Goal: Information Seeking & Learning: Learn about a topic

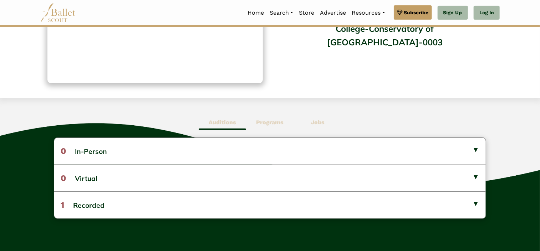
scroll to position [117, 0]
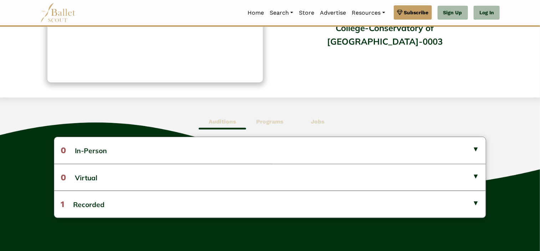
click at [269, 120] on b "Programs" at bounding box center [269, 121] width 27 height 7
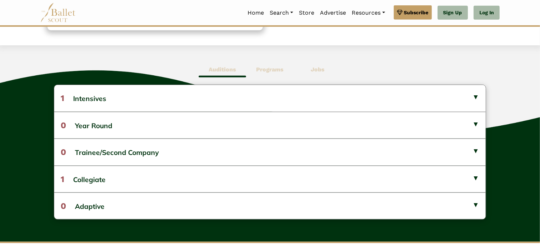
scroll to position [170, 0]
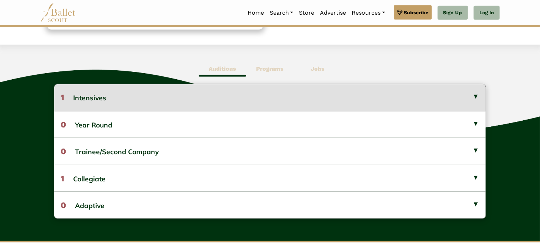
click at [258, 97] on button "1 Intensives" at bounding box center [269, 97] width 431 height 26
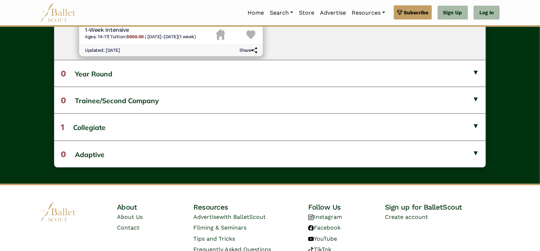
scroll to position [332, 0]
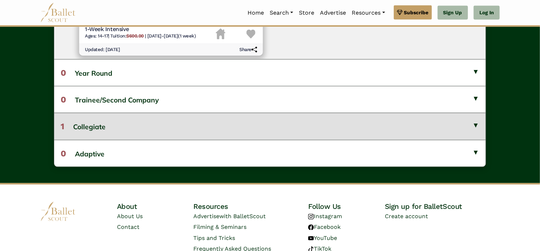
click at [377, 125] on button "1 Collegiate" at bounding box center [269, 126] width 431 height 27
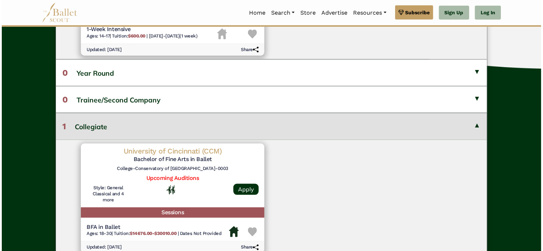
scroll to position [6, 0]
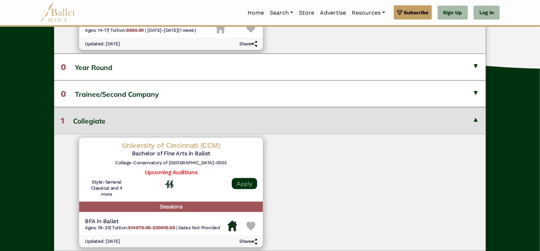
click at [250, 186] on link "Apply" at bounding box center [244, 183] width 25 height 11
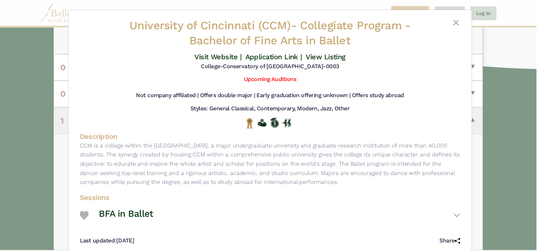
scroll to position [0, 0]
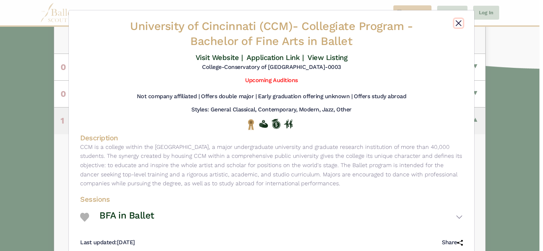
click at [458, 24] on button "Close" at bounding box center [459, 23] width 9 height 9
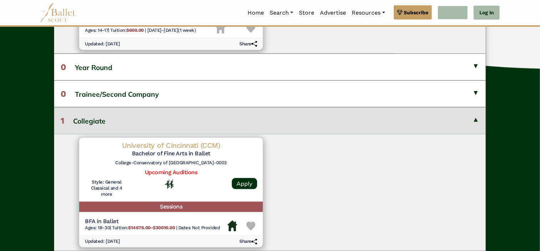
click at [455, 17] on link "Sign Up" at bounding box center [453, 13] width 30 height 14
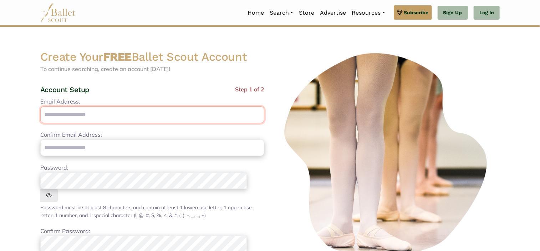
click at [186, 113] on input "Email Address:" at bounding box center [152, 114] width 224 height 17
type input "**********"
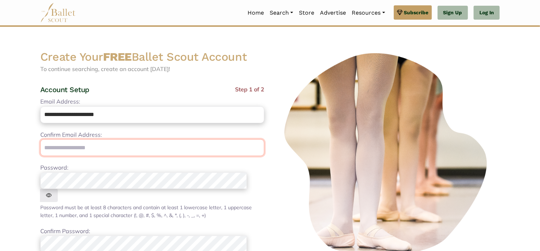
type input "**********"
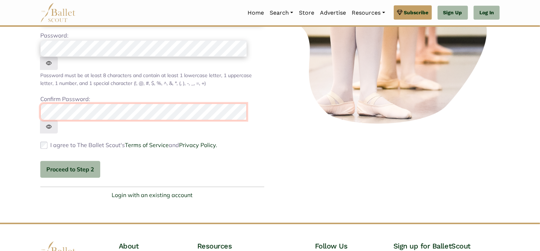
scroll to position [138, 0]
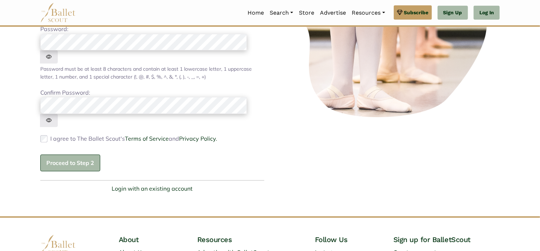
click at [59, 154] on button "Proceed to Step 2" at bounding box center [70, 162] width 60 height 17
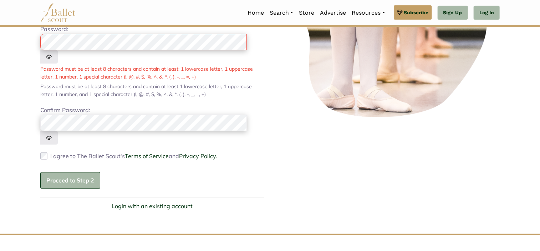
click at [83, 172] on button "Proceed to Step 2" at bounding box center [70, 180] width 60 height 17
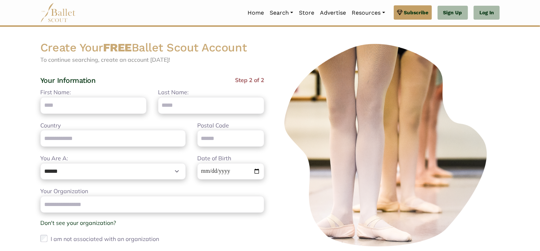
scroll to position [0, 0]
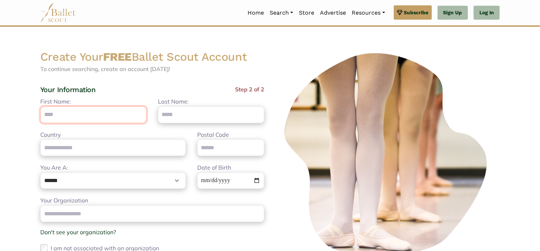
click at [103, 112] on input "First Name:" at bounding box center [93, 114] width 106 height 17
type input "******"
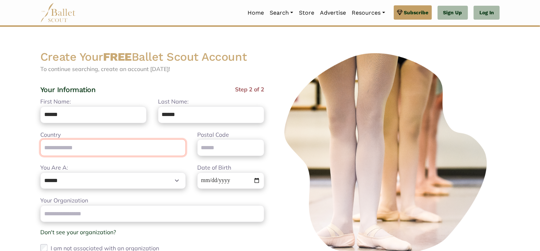
type input "**********"
type input "*****"
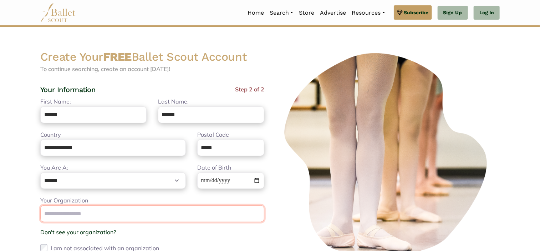
type input "**********"
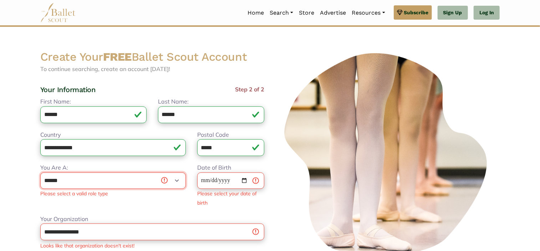
click at [139, 182] on select "**********" at bounding box center [113, 180] width 146 height 16
select select "***"
click at [40, 172] on select "**********" at bounding box center [113, 180] width 146 height 16
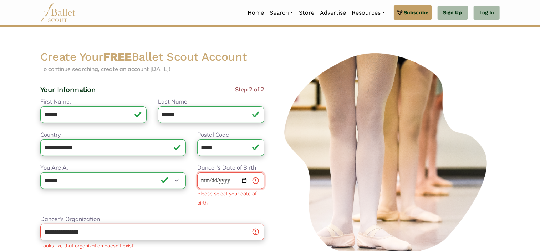
click at [206, 180] on input "Dancer's Date of Birth" at bounding box center [230, 180] width 67 height 17
type input "**********"
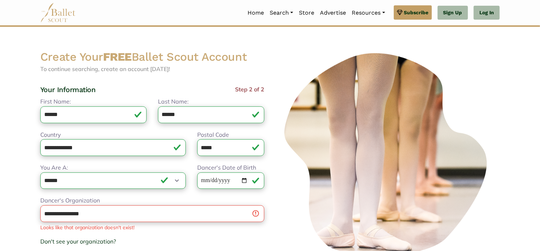
click at [190, 209] on div "**********" at bounding box center [152, 192] width 224 height 190
click at [171, 216] on input "**********" at bounding box center [152, 213] width 224 height 17
type input "*"
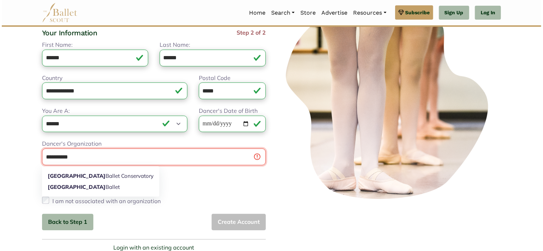
scroll to position [57, 0]
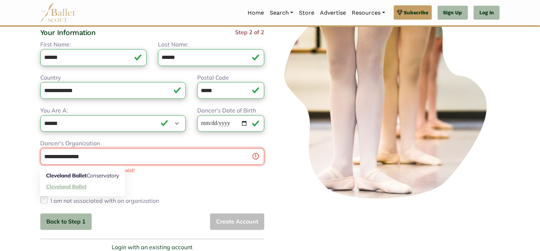
type input "**********"
click at [91, 187] on link "Cleveland Ballet" at bounding box center [82, 186] width 85 height 11
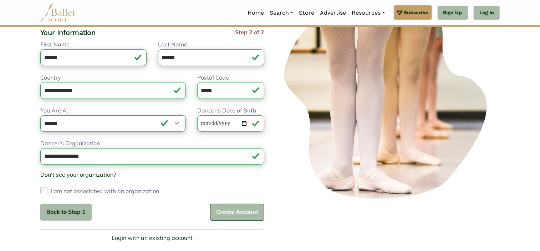
click at [226, 209] on button "Create Account" at bounding box center [237, 212] width 54 height 17
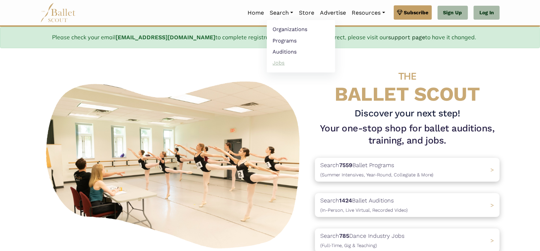
click at [276, 65] on link "Jobs" at bounding box center [301, 62] width 68 height 11
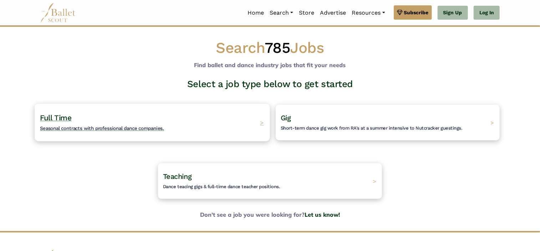
click at [197, 115] on div "Full Time Seasonal contracts with professional dance companies. >" at bounding box center [152, 121] width 235 height 37
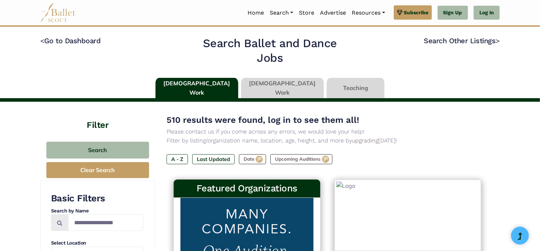
type input "******"
type input "*****"
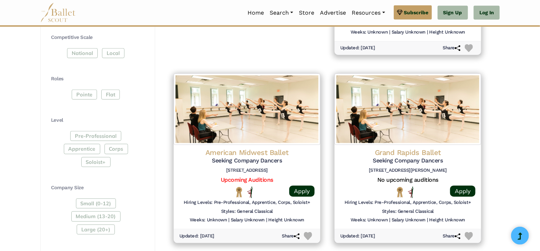
scroll to position [305, 0]
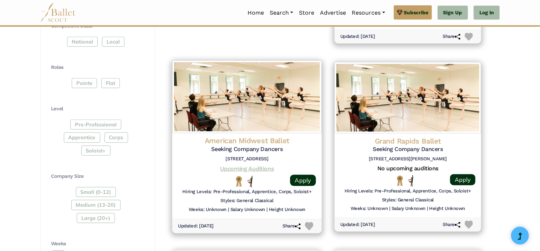
click at [229, 170] on link "Upcoming Auditions" at bounding box center [246, 168] width 53 height 7
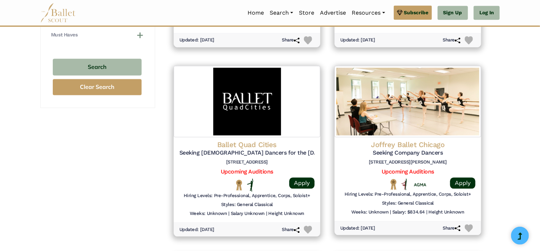
scroll to position [679, 0]
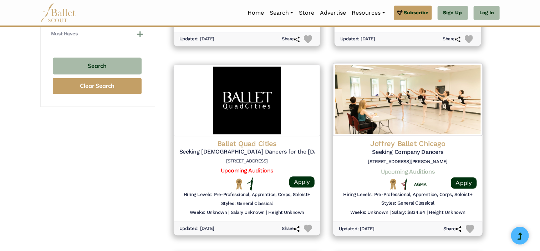
click at [414, 170] on link "Upcoming Auditions" at bounding box center [407, 170] width 53 height 7
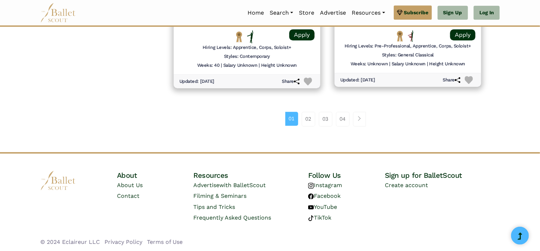
scroll to position [1015, 0]
click at [308, 116] on link "02" at bounding box center [309, 118] width 14 height 14
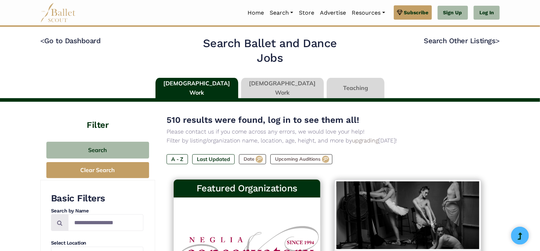
click at [183, 231] on link "Neglia Ballet YEAR-ROUND APPLICATIONS OPEN Discover the difference of year-roun…" at bounding box center [247, 253] width 132 height 96
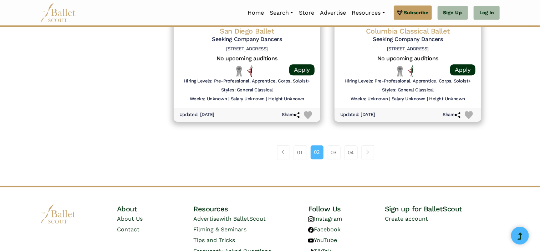
scroll to position [980, 0]
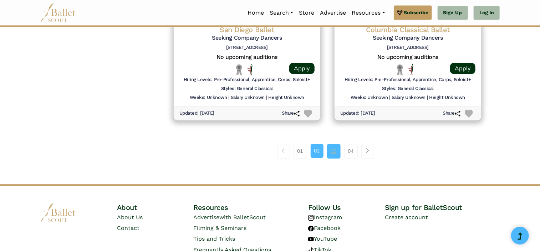
click at [335, 154] on link "03" at bounding box center [334, 151] width 14 height 14
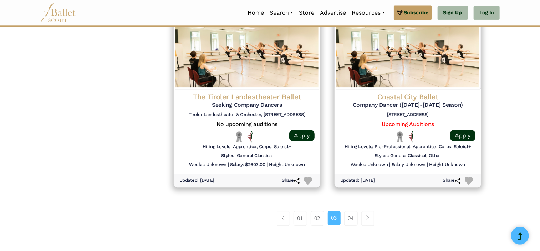
scroll to position [914, 0]
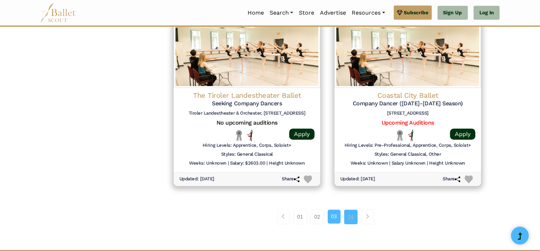
click at [354, 218] on link "04" at bounding box center [351, 216] width 14 height 14
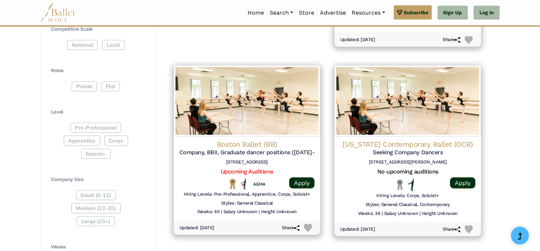
scroll to position [304, 0]
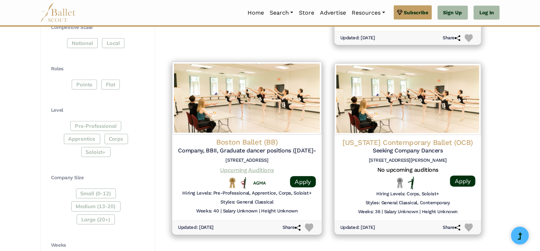
click at [259, 170] on link "Upcoming Auditions" at bounding box center [246, 170] width 53 height 7
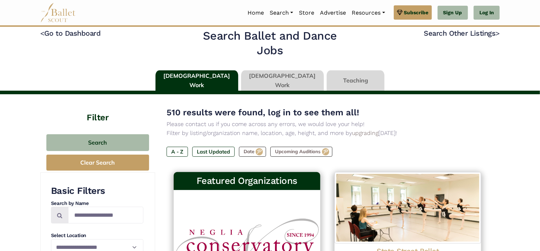
scroll to position [0, 0]
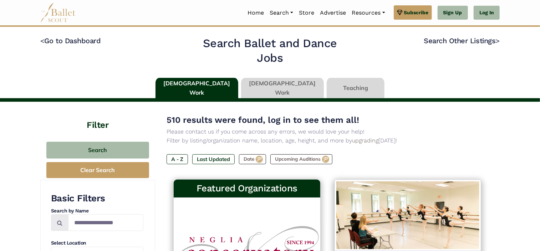
click at [276, 89] on link at bounding box center [282, 88] width 83 height 20
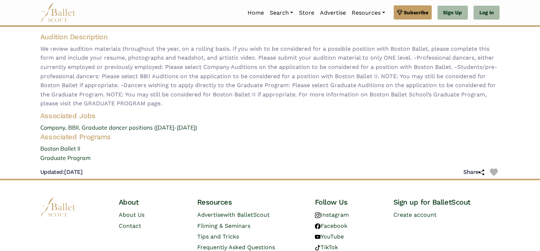
scroll to position [153, 0]
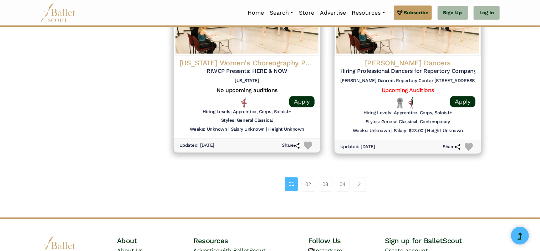
scroll to position [949, 0]
click at [308, 183] on link "02" at bounding box center [309, 184] width 14 height 14
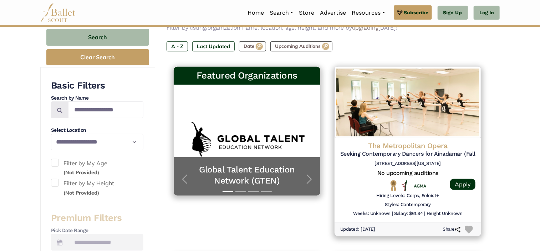
scroll to position [117, 0]
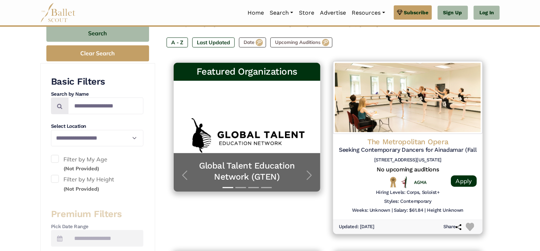
click at [472, 149] on h5 "Seeking Contemporary Dancers for Ainadamar (Fall 2024)" at bounding box center [408, 149] width 138 height 7
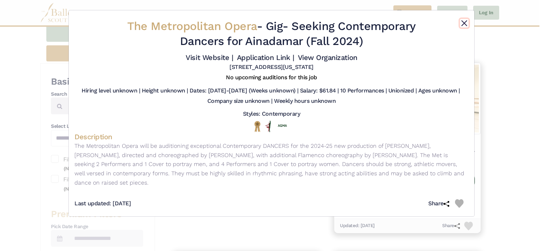
click at [466, 19] on button "Close" at bounding box center [464, 23] width 9 height 9
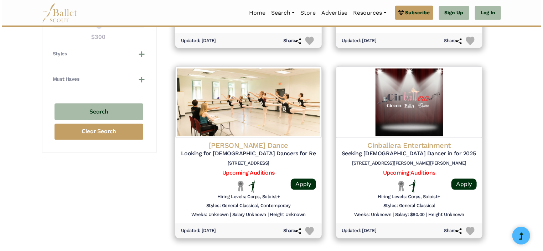
scroll to position [683, 0]
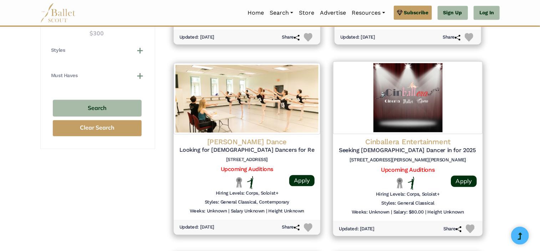
click at [454, 148] on h5 "Seeking Male Dancer in for 2025 Summer Ballet Performance" at bounding box center [408, 149] width 138 height 7
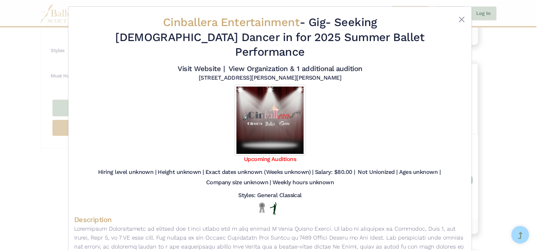
scroll to position [0, 0]
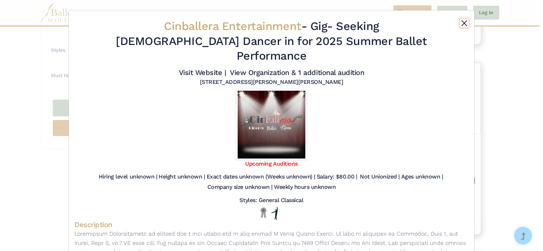
click at [464, 22] on button "Close" at bounding box center [464, 23] width 9 height 9
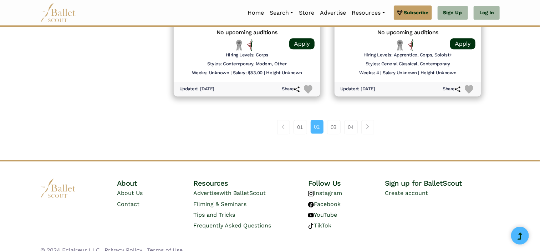
scroll to position [1010, 0]
click at [332, 127] on link "03" at bounding box center [334, 126] width 14 height 14
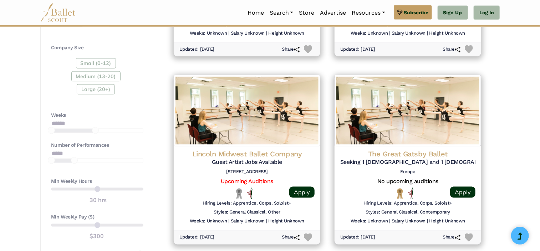
scroll to position [481, 0]
click at [145, 191] on div "**********" at bounding box center [97, 25] width 115 height 652
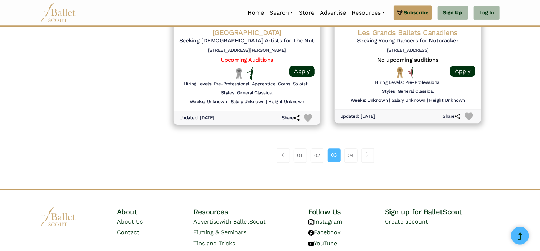
scroll to position [980, 0]
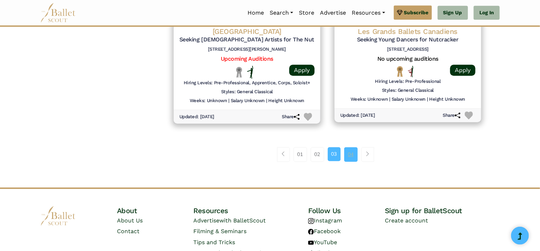
click at [354, 152] on link "04" at bounding box center [351, 154] width 14 height 14
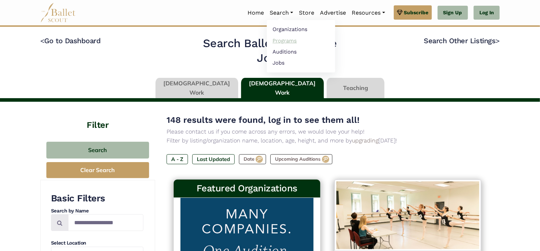
click at [284, 40] on link "Programs" at bounding box center [301, 40] width 68 height 11
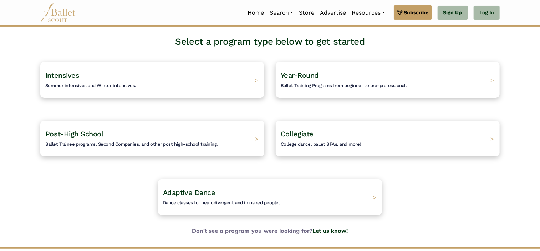
scroll to position [43, 0]
click at [346, 137] on h4 "Collegiate College dance, ballet BFAs, and more!" at bounding box center [317, 138] width 85 height 20
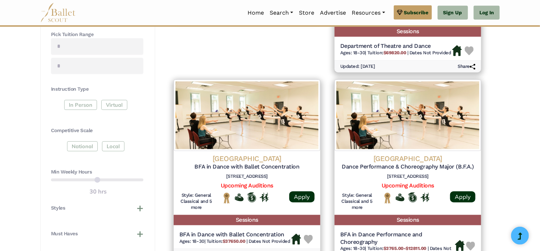
scroll to position [274, 0]
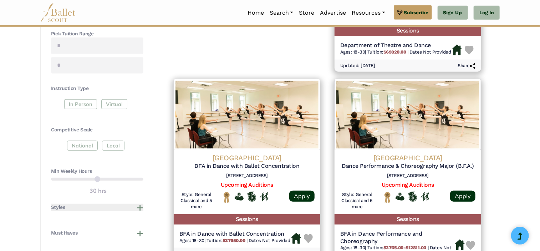
click at [131, 209] on button "Styles" at bounding box center [97, 207] width 92 height 7
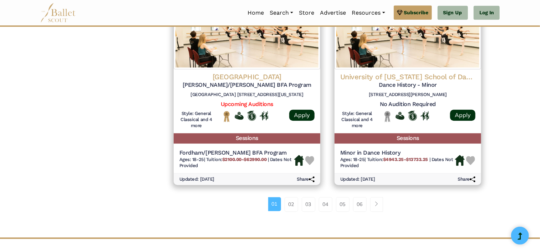
scroll to position [954, 0]
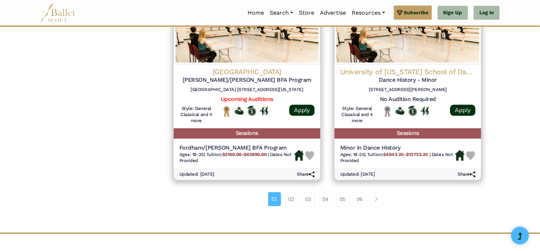
scroll to position [966, 0]
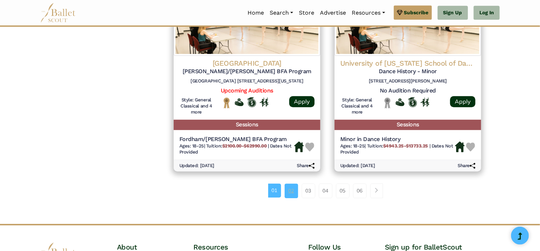
click at [291, 195] on link "02" at bounding box center [292, 190] width 14 height 14
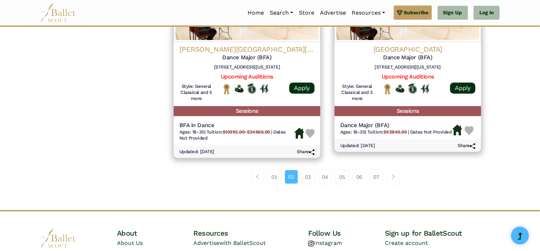
scroll to position [960, 0]
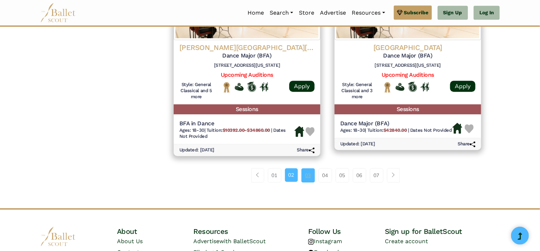
click at [309, 175] on link "03" at bounding box center [308, 175] width 14 height 14
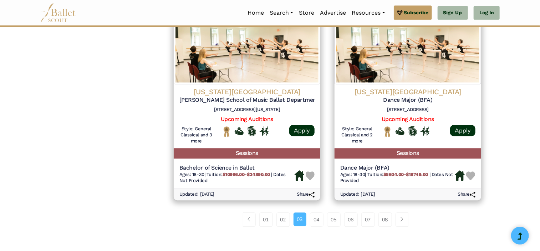
scroll to position [924, 0]
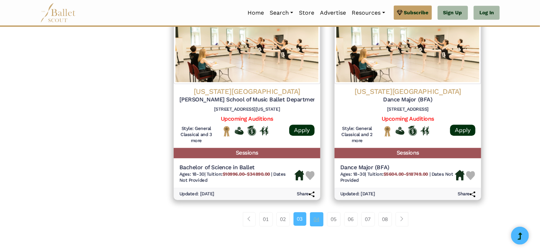
click at [313, 218] on link "04" at bounding box center [317, 219] width 14 height 14
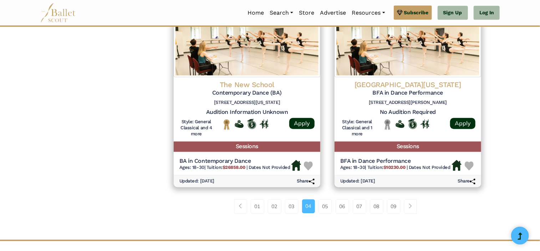
scroll to position [920, 0]
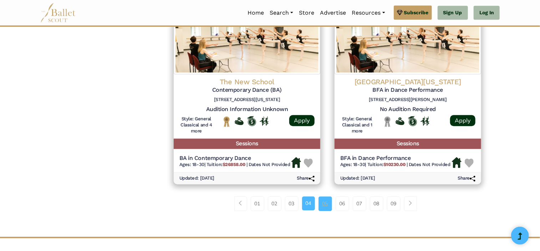
click at [324, 208] on link "05" at bounding box center [325, 203] width 14 height 14
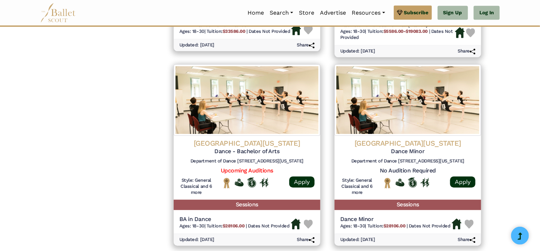
scroll to position [877, 0]
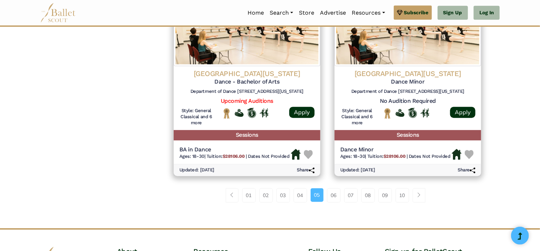
scroll to position [949, 0]
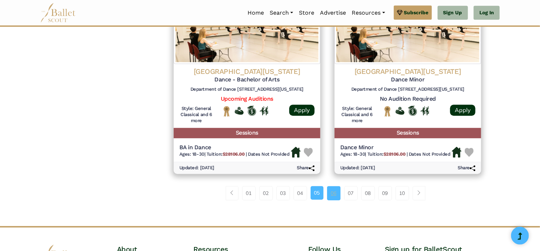
click at [337, 198] on link "06" at bounding box center [334, 193] width 14 height 14
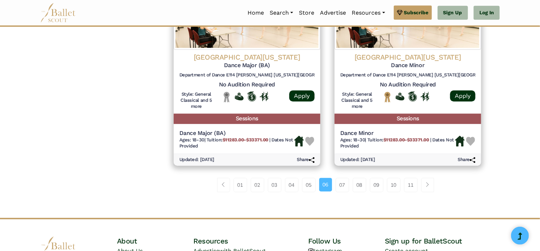
scroll to position [964, 0]
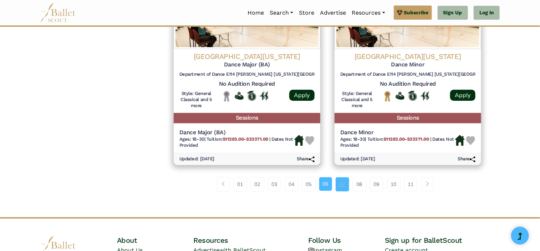
click at [347, 188] on link "07" at bounding box center [343, 184] width 14 height 14
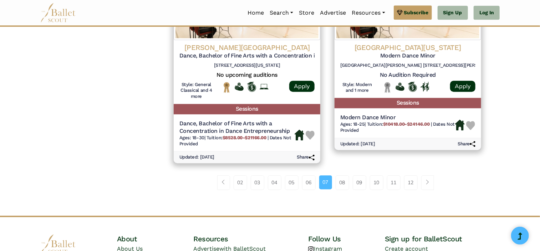
scroll to position [983, 0]
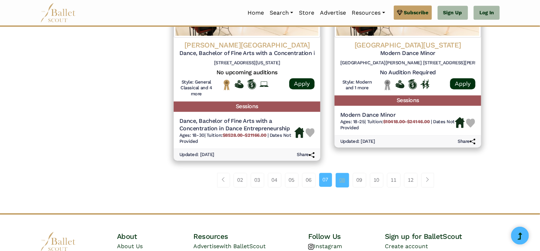
click at [345, 181] on link "08" at bounding box center [343, 180] width 14 height 14
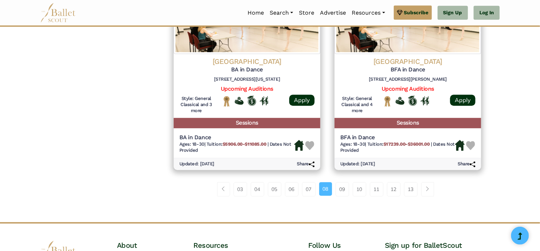
scroll to position [963, 0]
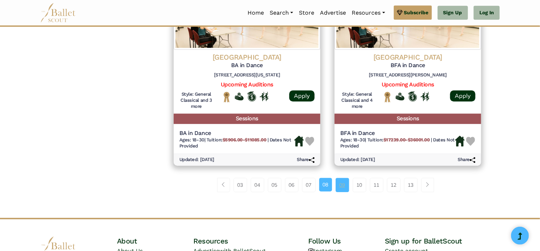
click at [346, 183] on link "09" at bounding box center [343, 185] width 14 height 14
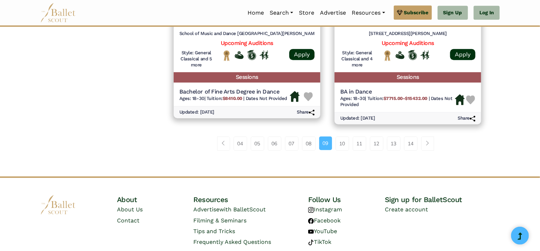
scroll to position [1005, 0]
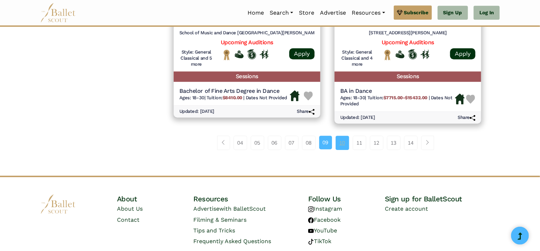
click at [344, 147] on link "10" at bounding box center [343, 143] width 14 height 14
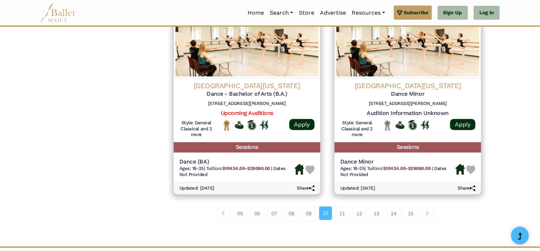
scroll to position [936, 0]
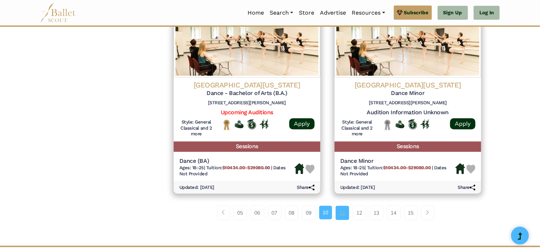
click at [341, 211] on link "11" at bounding box center [343, 212] width 14 height 14
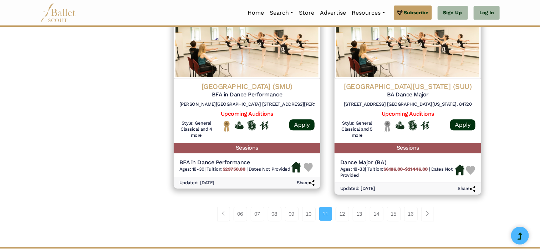
scroll to position [954, 0]
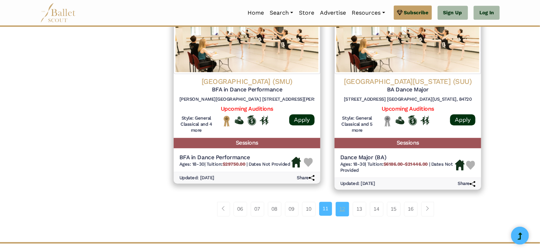
click at [347, 214] on link "12" at bounding box center [343, 208] width 14 height 14
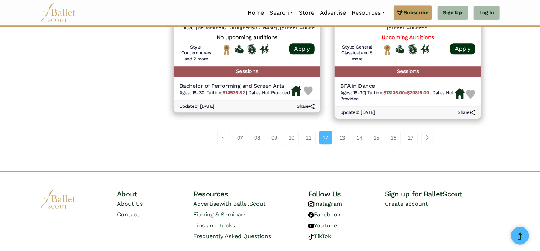
scroll to position [1023, 0]
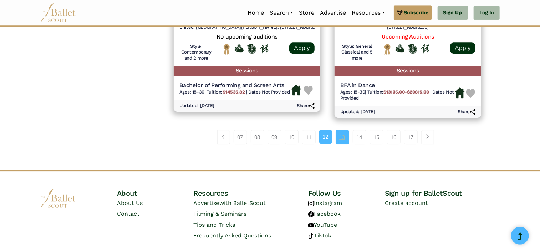
click at [343, 141] on link "13" at bounding box center [343, 137] width 14 height 14
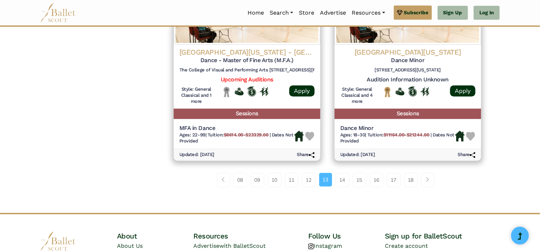
scroll to position [969, 0]
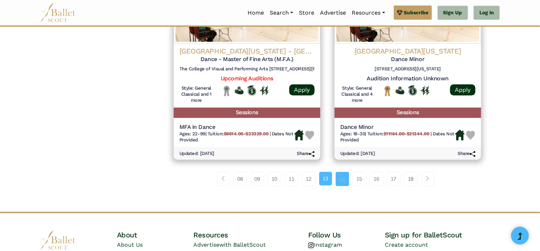
click at [342, 184] on link "14" at bounding box center [343, 179] width 14 height 14
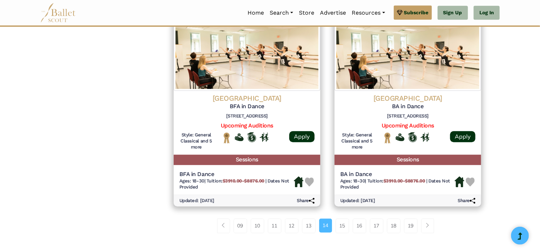
scroll to position [913, 0]
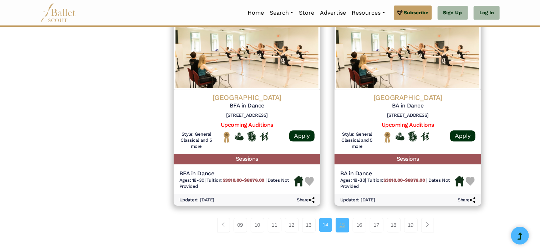
click at [338, 222] on link "15" at bounding box center [343, 225] width 14 height 14
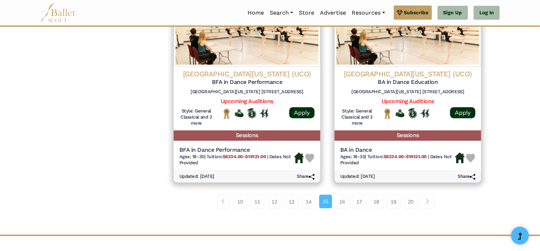
scroll to position [949, 0]
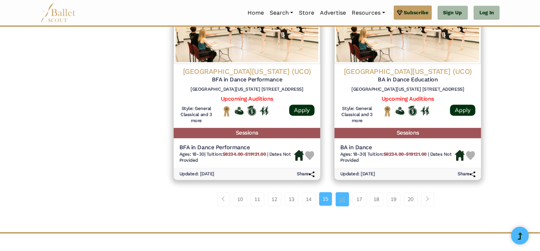
click at [337, 203] on link "16" at bounding box center [343, 199] width 14 height 14
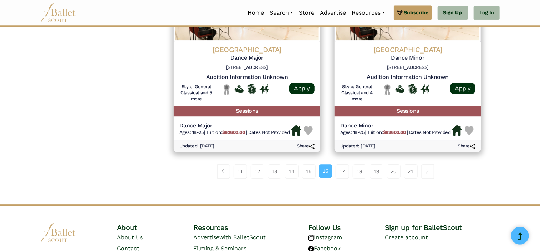
scroll to position [973, 0]
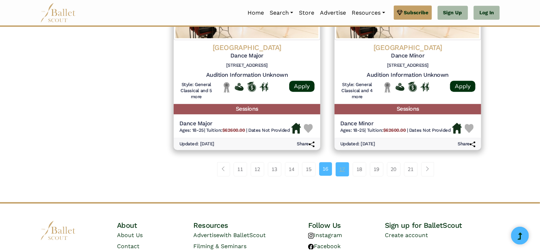
click at [338, 171] on link "17" at bounding box center [343, 169] width 14 height 14
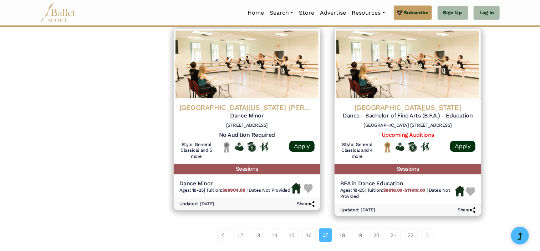
scroll to position [921, 0]
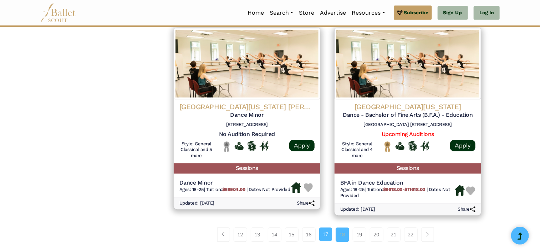
click at [340, 234] on link "18" at bounding box center [343, 234] width 14 height 14
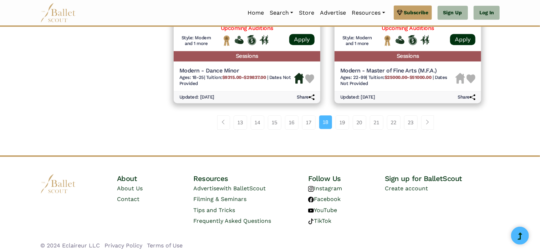
scroll to position [1028, 0]
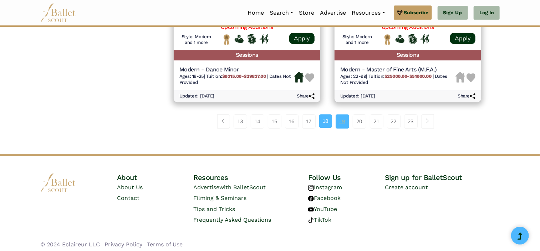
click at [342, 122] on link "19" at bounding box center [343, 121] width 14 height 14
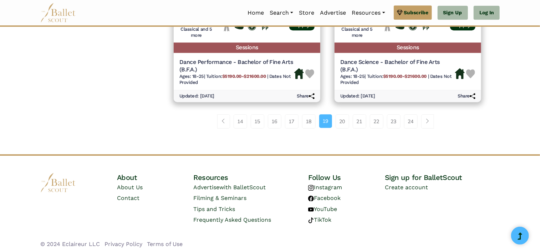
scroll to position [1038, 0]
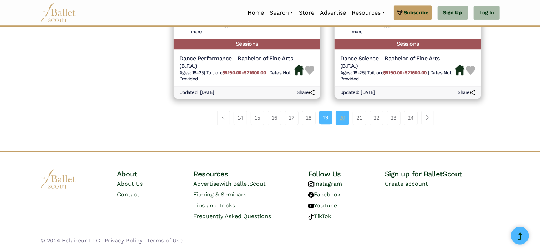
click at [342, 120] on link "20" at bounding box center [343, 118] width 14 height 14
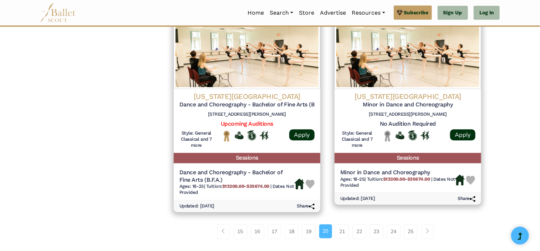
scroll to position [939, 0]
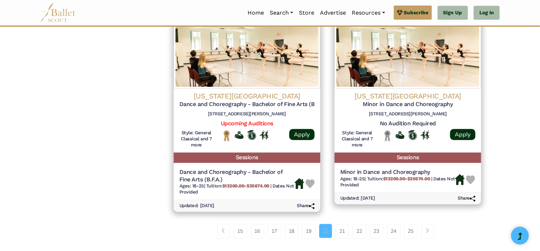
click at [327, 224] on link "20" at bounding box center [325, 231] width 13 height 14
click at [336, 230] on link "21" at bounding box center [343, 231] width 14 height 14
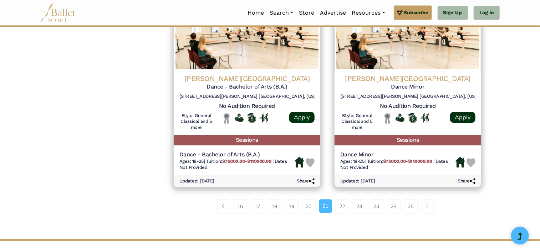
scroll to position [954, 0]
click at [337, 207] on link "22" at bounding box center [343, 206] width 14 height 14
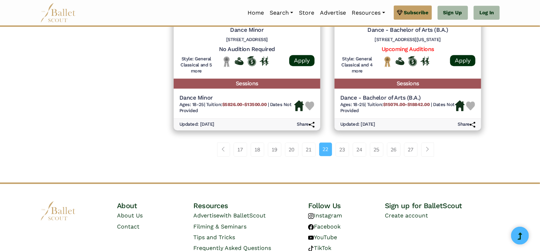
scroll to position [987, 0]
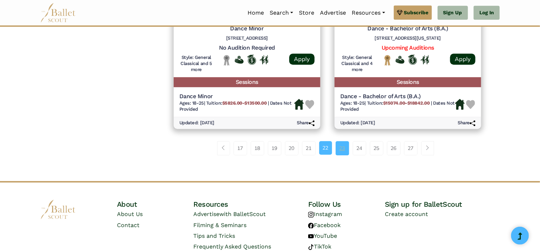
click at [336, 152] on link "23" at bounding box center [343, 148] width 14 height 14
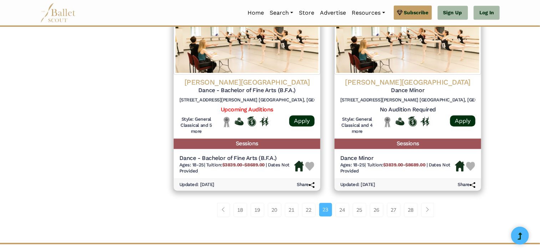
scroll to position [941, 0]
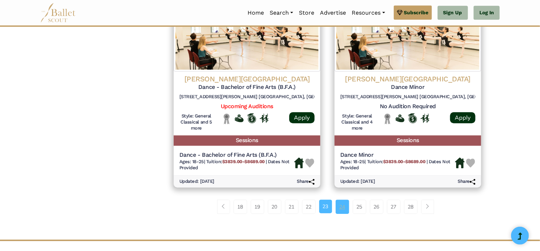
click at [338, 206] on link "24" at bounding box center [343, 206] width 14 height 14
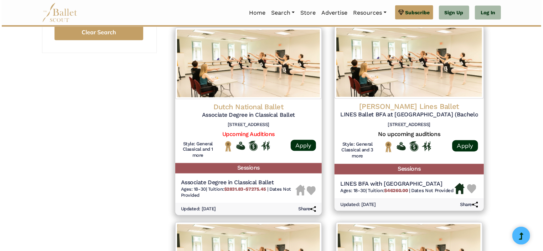
scroll to position [527, 0]
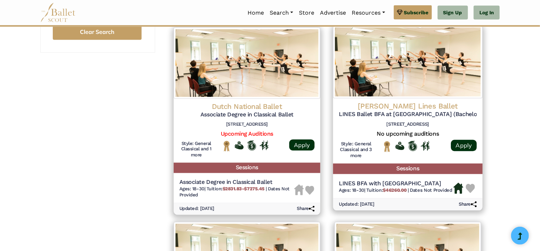
click at [381, 106] on h4 "Alonzo King Lines Ballet" at bounding box center [408, 106] width 138 height 10
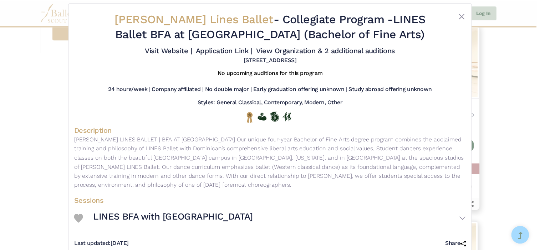
scroll to position [0, 0]
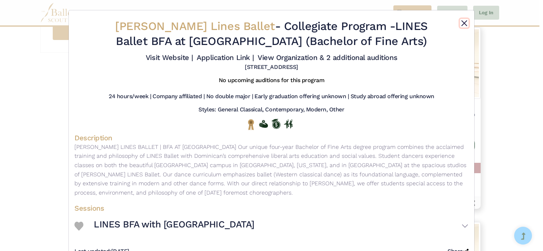
click at [460, 24] on button "Close" at bounding box center [464, 23] width 9 height 9
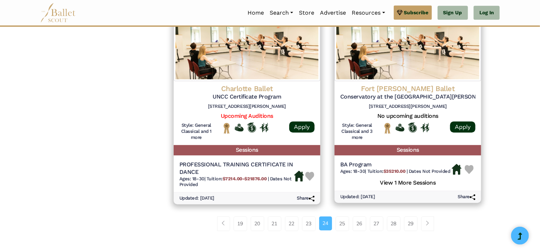
scroll to position [941, 0]
click at [342, 220] on link "25" at bounding box center [343, 223] width 14 height 14
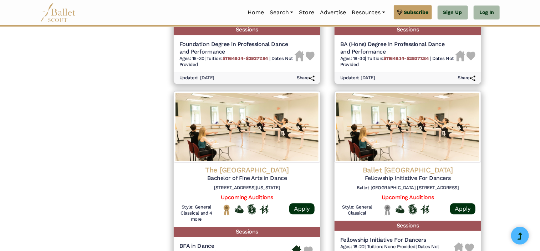
scroll to position [665, 0]
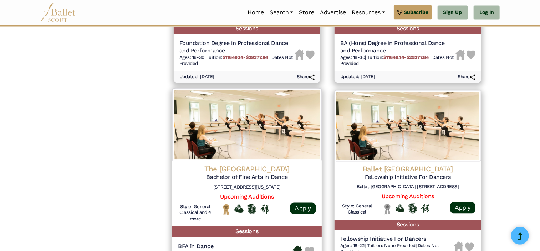
click at [175, 195] on div "The Juilliard School Bachelor of Fine Arts in Dance 60 Lincoln Center Plaza, Ne…" at bounding box center [246, 193] width 149 height 65
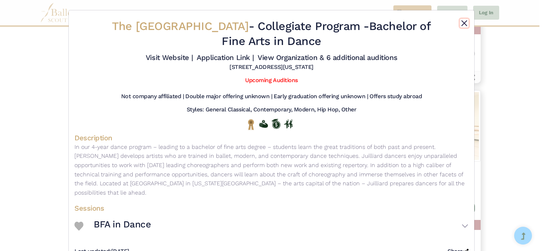
click at [461, 24] on button "Close" at bounding box center [464, 23] width 9 height 9
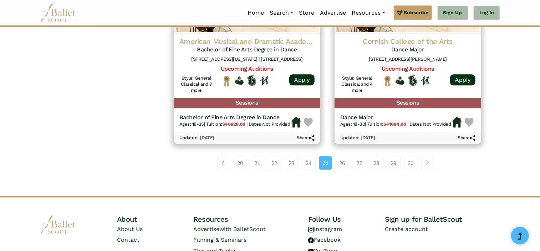
scroll to position [981, 0]
click at [341, 163] on link "26" at bounding box center [343, 163] width 14 height 14
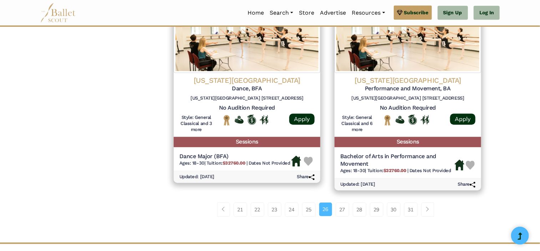
scroll to position [927, 0]
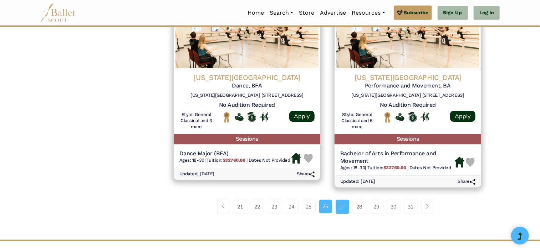
click at [337, 207] on link "27" at bounding box center [343, 206] width 14 height 14
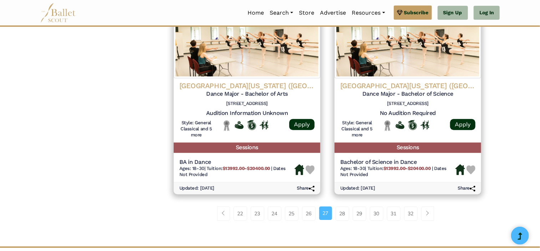
scroll to position [963, 0]
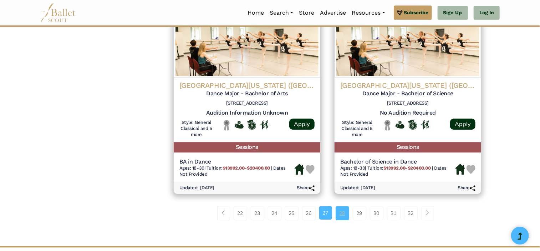
click at [341, 206] on link "28" at bounding box center [343, 213] width 14 height 14
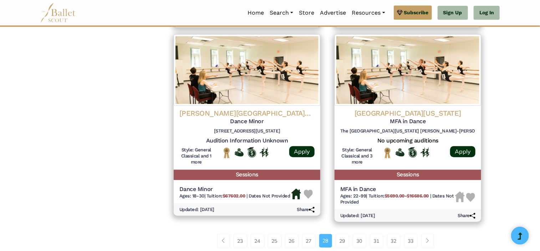
scroll to position [910, 0]
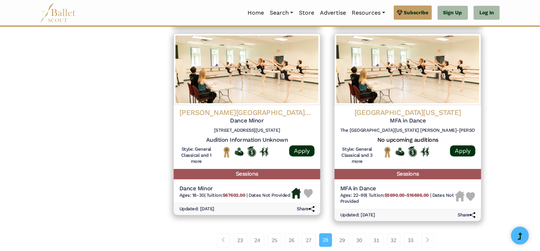
click at [341, 238] on link "29" at bounding box center [343, 240] width 14 height 14
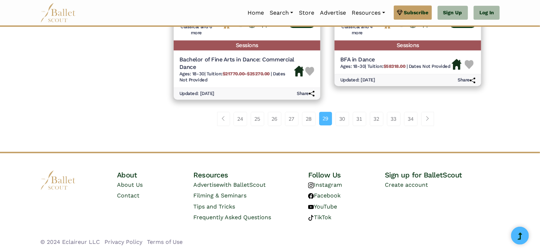
scroll to position [1032, 0]
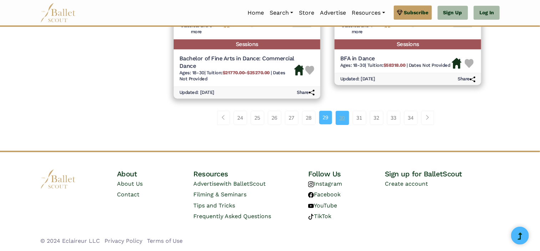
click at [336, 118] on link "30" at bounding box center [343, 118] width 14 height 14
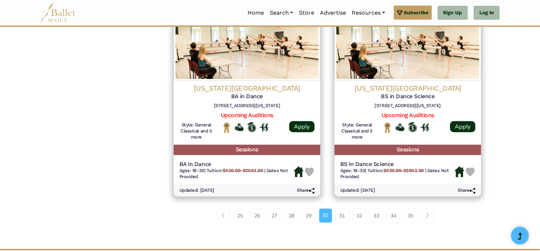
scroll to position [909, 0]
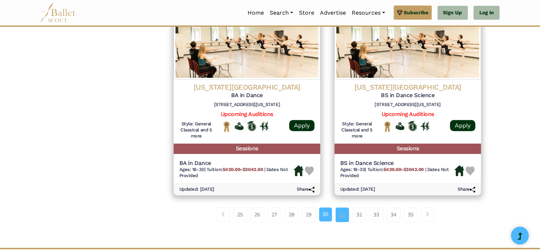
click at [338, 220] on link "31" at bounding box center [343, 214] width 14 height 14
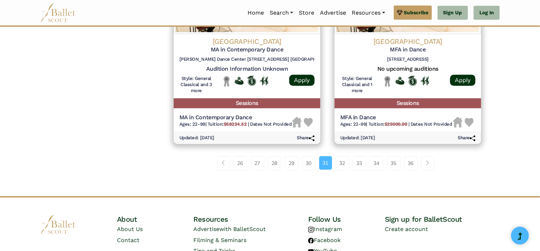
scroll to position [974, 0]
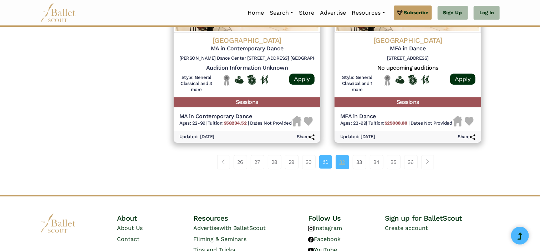
click at [341, 167] on link "32" at bounding box center [343, 162] width 14 height 14
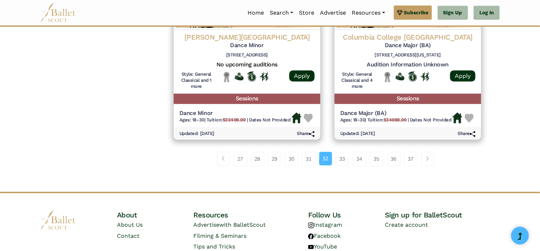
scroll to position [978, 0]
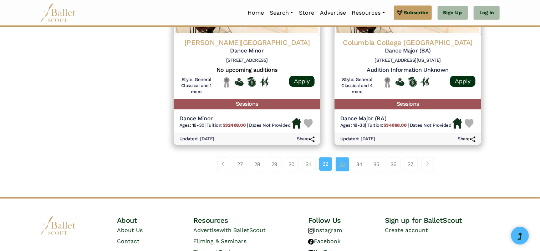
click at [339, 164] on link "33" at bounding box center [343, 164] width 14 height 14
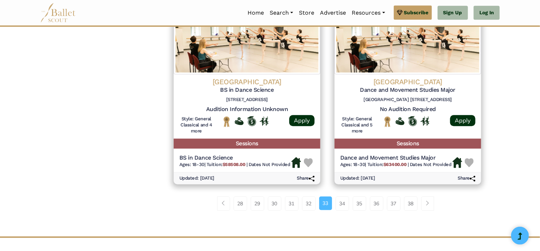
scroll to position [928, 0]
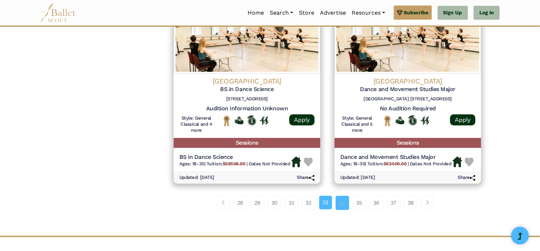
click at [341, 204] on link "34" at bounding box center [343, 202] width 14 height 14
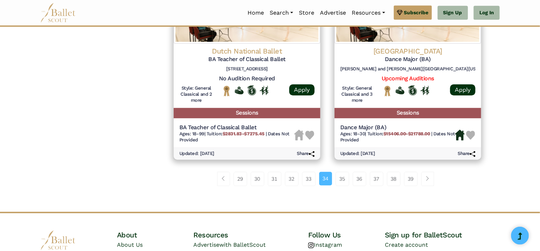
scroll to position [953, 0]
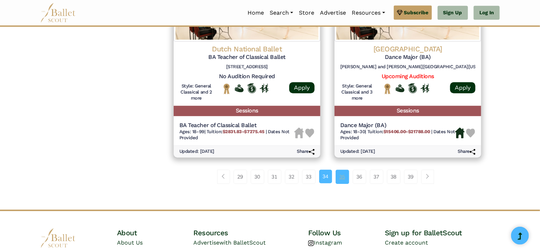
click at [336, 177] on link "35" at bounding box center [343, 176] width 14 height 14
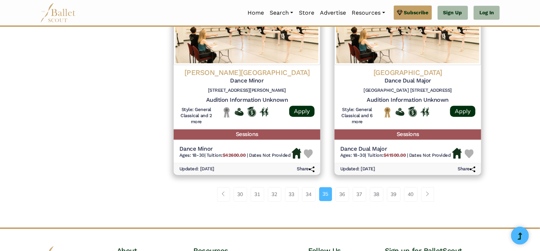
scroll to position [933, 0]
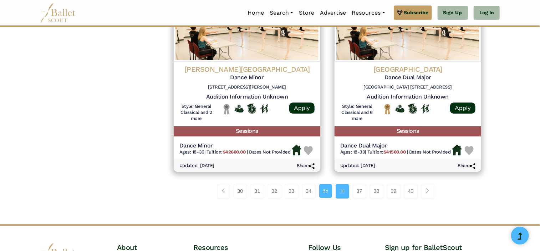
click at [340, 191] on link "36" at bounding box center [343, 191] width 14 height 14
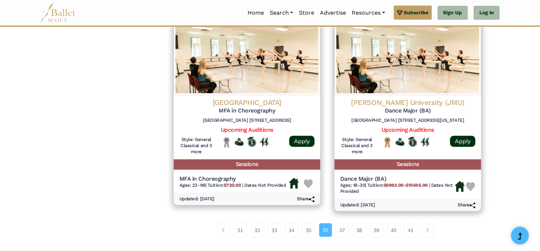
scroll to position [904, 0]
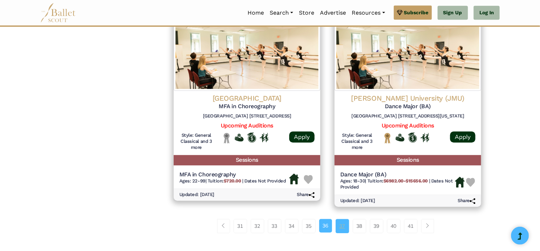
click at [340, 227] on link "37" at bounding box center [343, 226] width 14 height 14
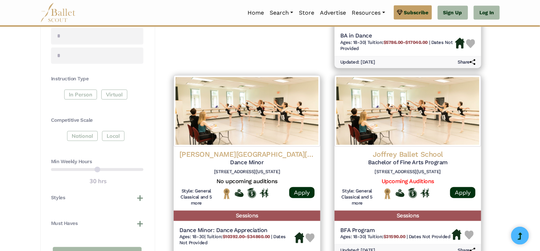
scroll to position [285, 0]
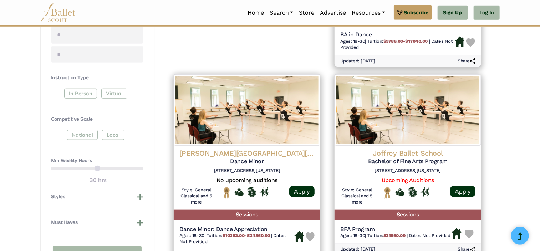
click at [154, 112] on div "**********" at bounding box center [97, 87] width 115 height 415
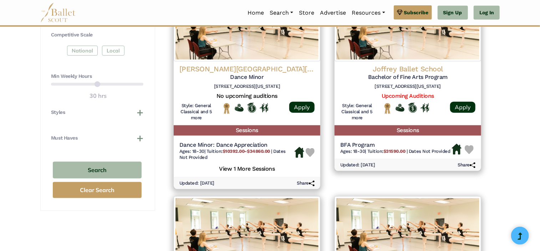
scroll to position [368, 0]
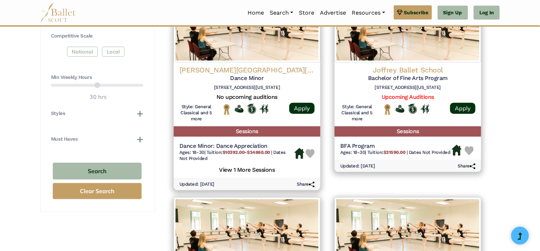
click at [454, 111] on link "Apply" at bounding box center [462, 108] width 25 height 11
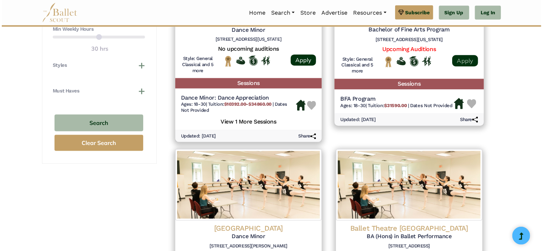
scroll to position [417, 0]
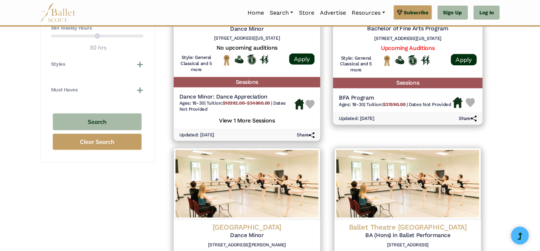
click at [399, 82] on h5 "Sessions" at bounding box center [407, 83] width 149 height 10
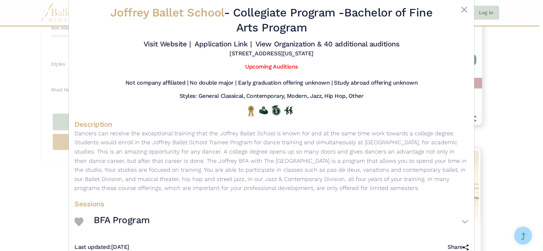
scroll to position [0, 0]
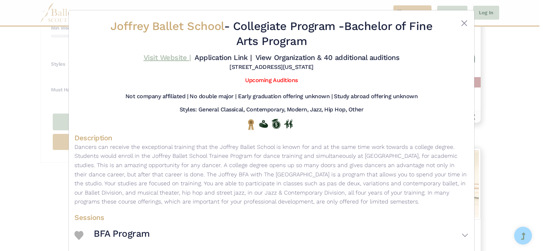
click at [156, 60] on link "Visit Website |" at bounding box center [167, 57] width 47 height 9
click at [152, 54] on link "Visit Website |" at bounding box center [167, 57] width 47 height 9
click at [285, 82] on link "Upcoming Auditions" at bounding box center [271, 80] width 52 height 7
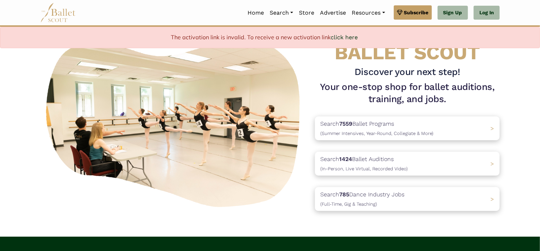
scroll to position [42, 0]
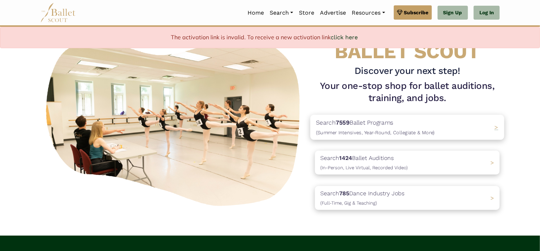
click at [355, 124] on p "Search 7559 Ballet Programs (Summer Intensives, Year-Round, Collegiate & More)" at bounding box center [375, 127] width 119 height 19
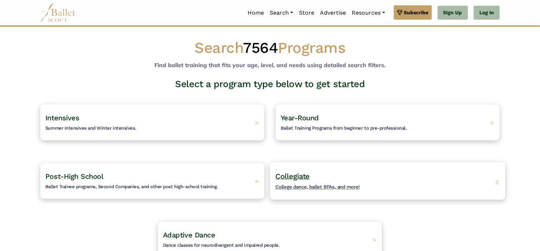
click at [341, 187] on span "College dance, ballet BFAs, and more!" at bounding box center [317, 187] width 85 height 6
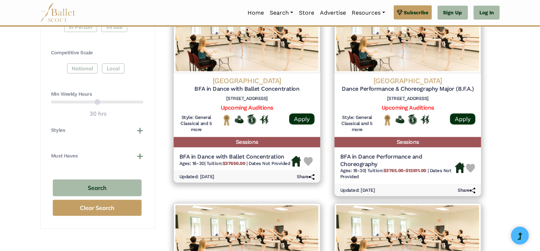
scroll to position [351, 0]
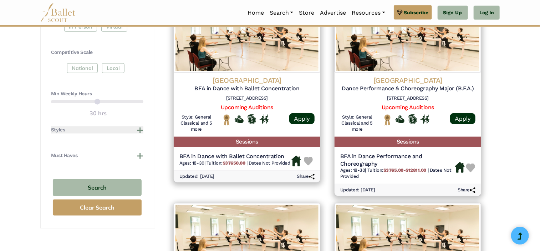
click at [138, 130] on button "Styles" at bounding box center [97, 129] width 92 height 7
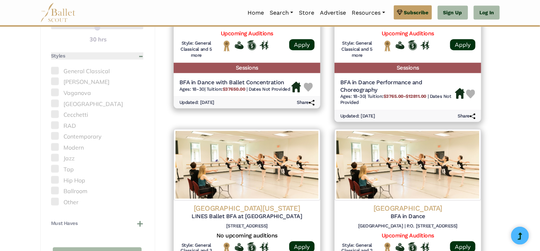
scroll to position [425, 0]
click at [55, 81] on span at bounding box center [55, 81] width 8 height 8
click at [55, 78] on span at bounding box center [55, 81] width 8 height 8
click at [56, 79] on span at bounding box center [55, 81] width 8 height 8
click at [56, 78] on span at bounding box center [55, 81] width 8 height 8
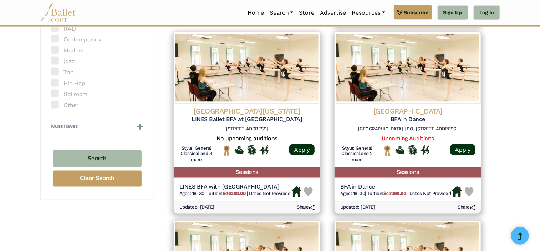
scroll to position [524, 0]
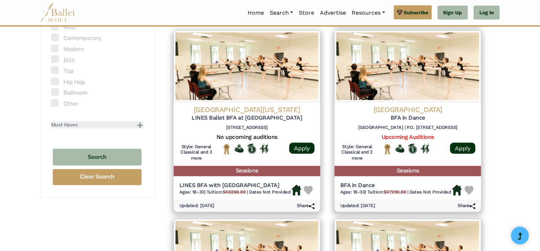
click at [62, 123] on h4 "Must Haves" at bounding box center [64, 124] width 26 height 7
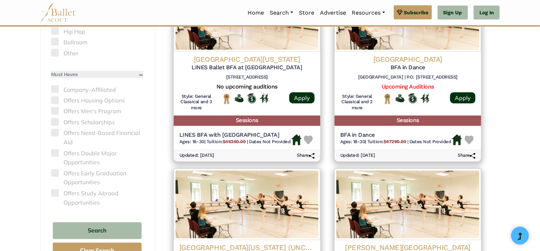
scroll to position [574, 0]
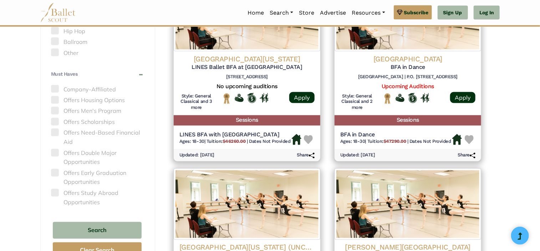
click at [57, 92] on label "Company-Affiliated" at bounding box center [97, 89] width 92 height 9
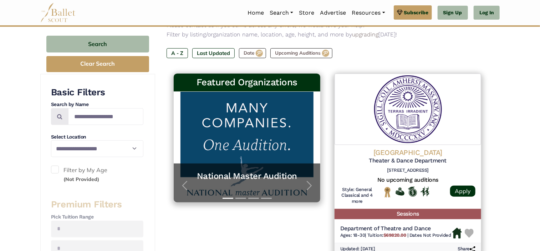
scroll to position [93, 0]
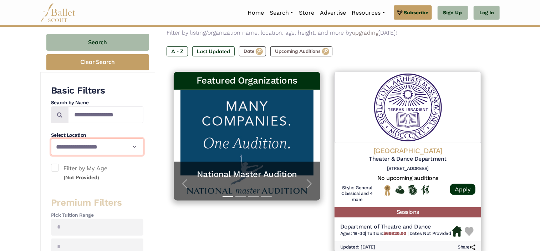
click at [80, 144] on select "**********" at bounding box center [97, 146] width 92 height 16
select select "**"
click at [51, 138] on select "**********" at bounding box center [97, 146] width 92 height 16
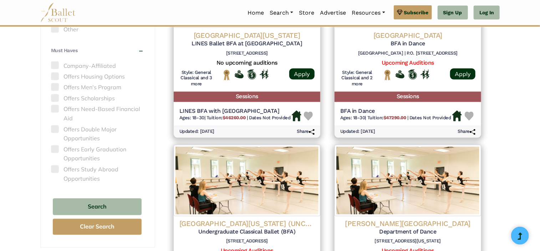
scroll to position [601, 0]
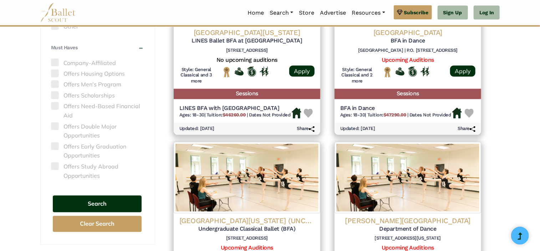
click at [74, 201] on button "Search" at bounding box center [97, 203] width 89 height 17
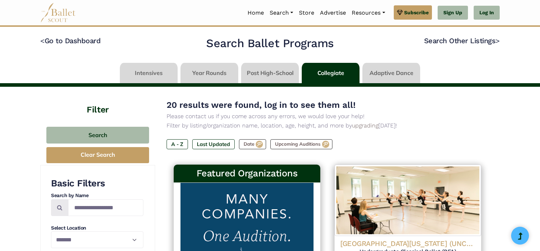
select select "**"
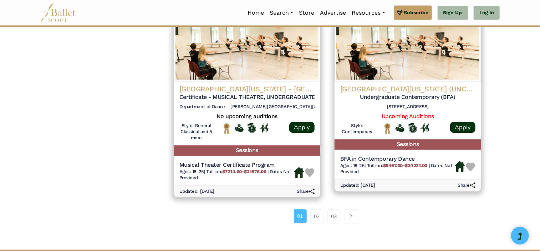
scroll to position [943, 0]
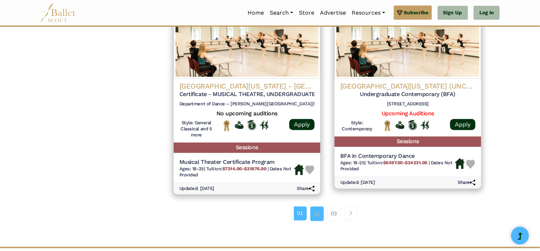
click at [311, 213] on link "02" at bounding box center [317, 213] width 14 height 14
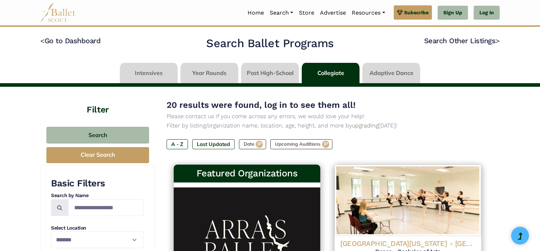
select select "**"
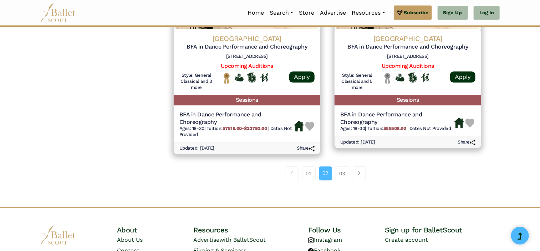
scroll to position [997, 0]
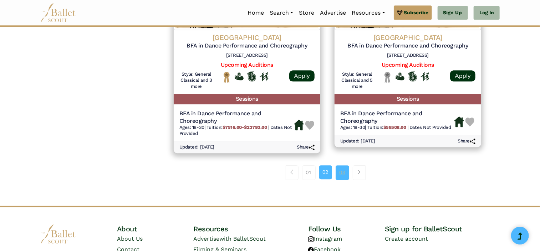
click at [341, 173] on link "03" at bounding box center [343, 172] width 14 height 14
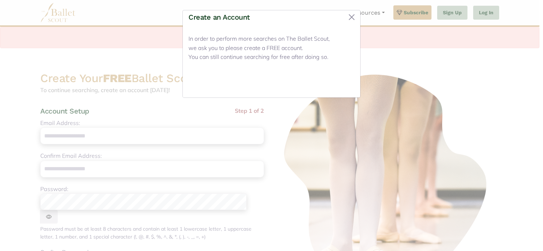
click at [330, 88] on button "Close" at bounding box center [341, 83] width 27 height 17
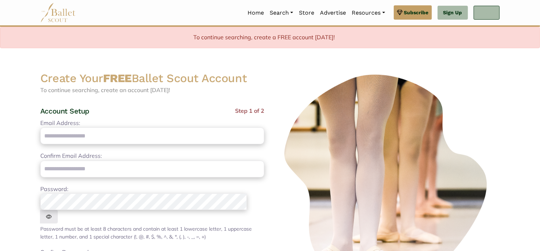
click at [488, 13] on link "Log In" at bounding box center [487, 13] width 26 height 14
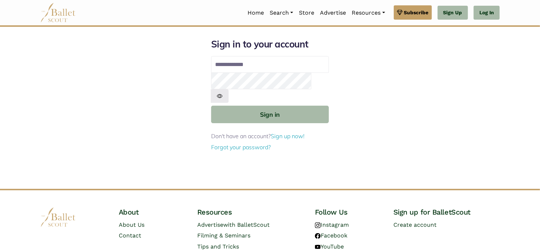
type input "**********"
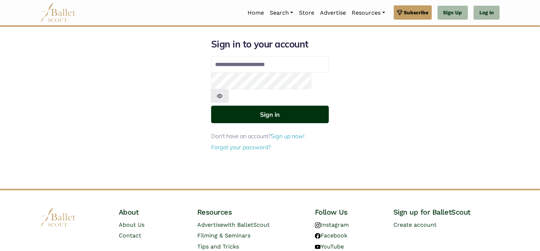
click at [257, 106] on button "Sign in" at bounding box center [270, 114] width 118 height 17
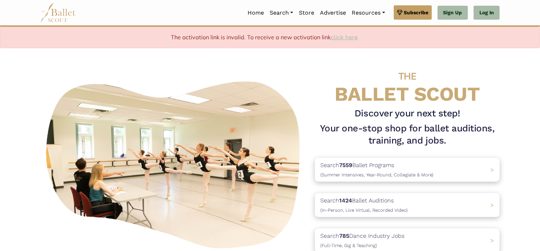
click at [344, 38] on link "click here" at bounding box center [344, 37] width 27 height 7
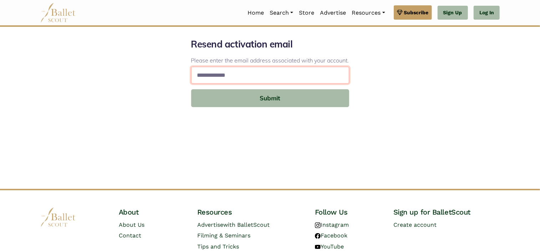
click at [257, 75] on input "email" at bounding box center [270, 75] width 158 height 17
type input "**********"
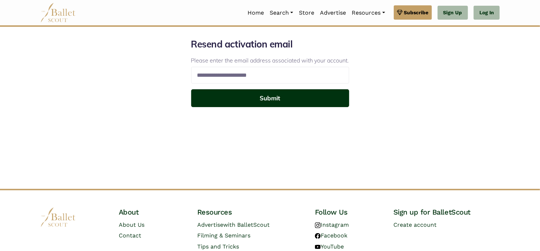
click at [264, 100] on button "Submit" at bounding box center [270, 98] width 158 height 18
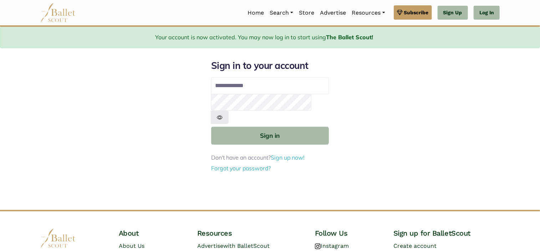
type input "**********"
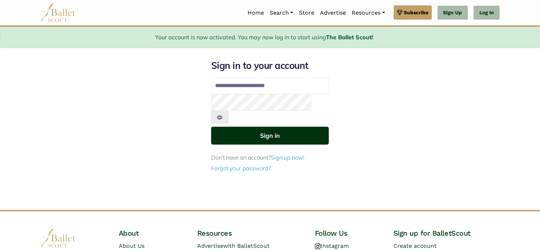
click at [292, 127] on button "Sign in" at bounding box center [270, 135] width 118 height 17
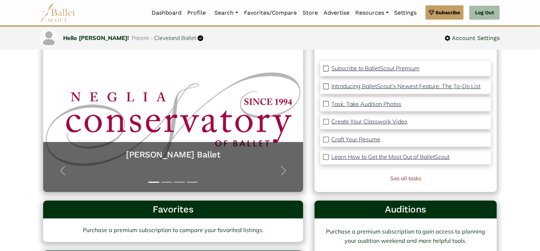
scroll to position [66, 0]
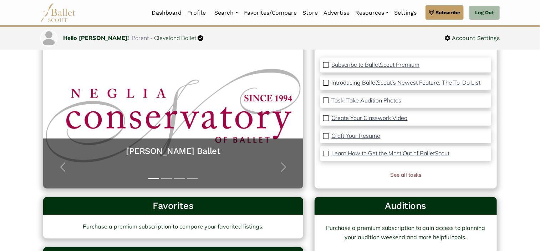
click at [399, 119] on p "Create Your Classwork Video" at bounding box center [370, 117] width 76 height 7
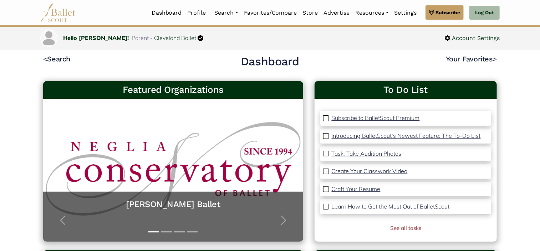
scroll to position [0, 0]
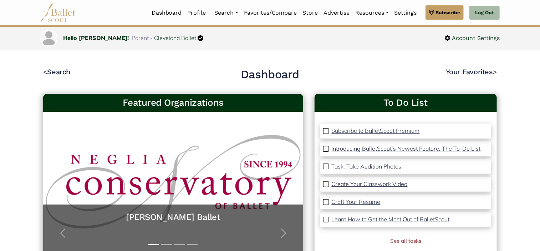
click at [338, 131] on p "Subscribe to BalletScout Premium" at bounding box center [376, 130] width 88 height 7
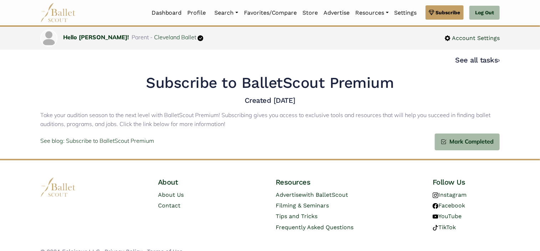
click at [342, 138] on div "See blog: Subscribe to BalletScout Premium Mark Completed" at bounding box center [269, 141] width 459 height 17
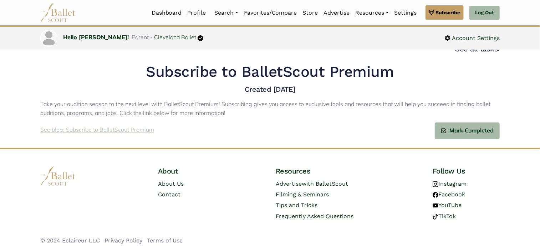
click at [129, 131] on p "See blog: Subscribe to BalletScout Premium" at bounding box center [97, 129] width 114 height 9
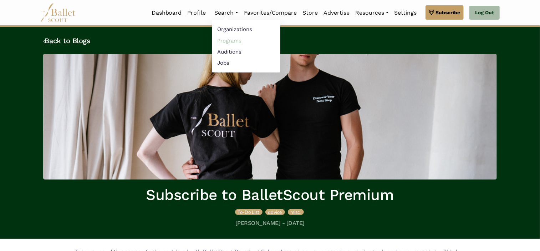
click at [231, 43] on link "Programs" at bounding box center [246, 40] width 68 height 11
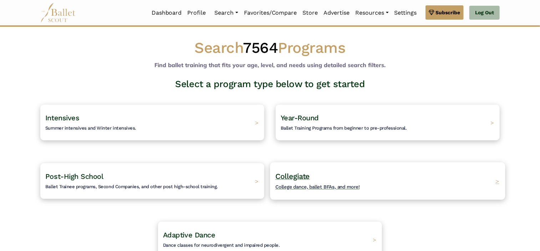
click at [292, 180] on h4 "Collegiate College dance, ballet BFAs, and more!" at bounding box center [317, 181] width 85 height 20
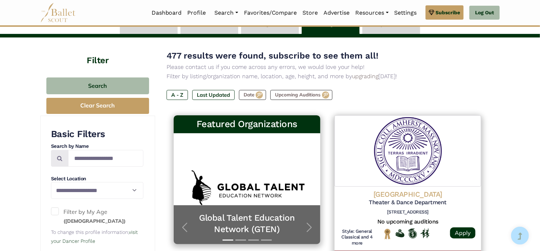
scroll to position [50, 0]
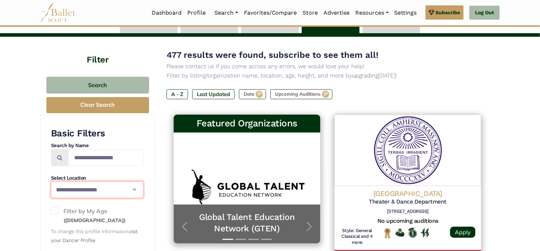
click at [57, 191] on select "**********" at bounding box center [97, 189] width 92 height 16
select select "**"
click at [51, 181] on select "**********" at bounding box center [97, 189] width 92 height 16
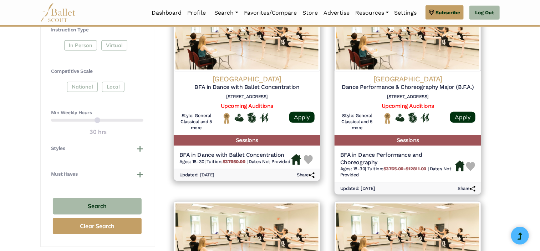
scroll to position [354, 0]
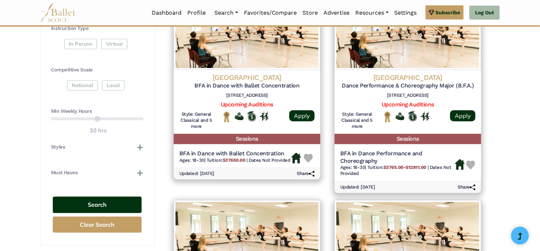
click at [77, 201] on button "Search" at bounding box center [97, 205] width 89 height 17
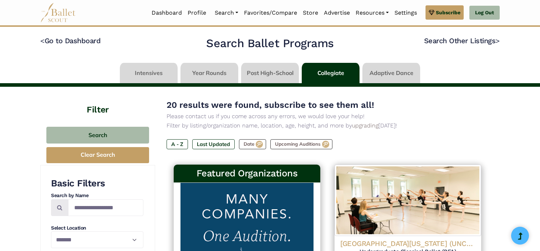
select select "**"
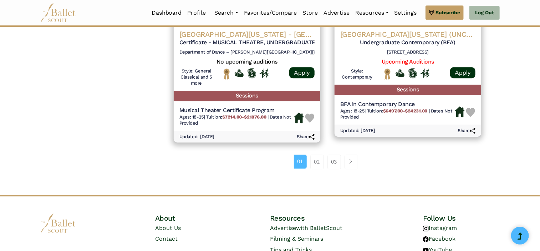
scroll to position [996, 0]
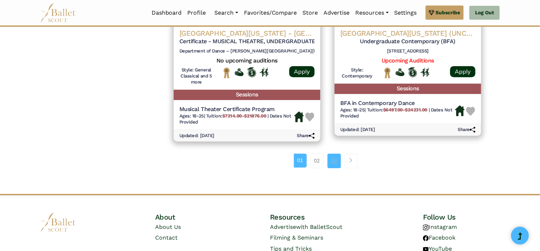
click at [335, 165] on link "03" at bounding box center [334, 160] width 14 height 14
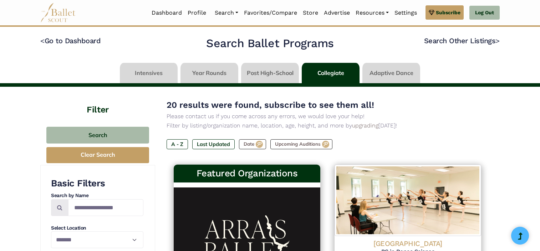
select select "**"
click at [254, 70] on link at bounding box center [270, 73] width 58 height 20
click at [256, 72] on link at bounding box center [270, 73] width 58 height 20
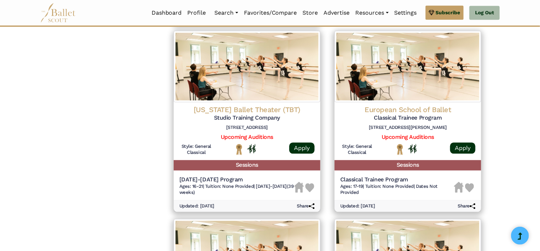
scroll to position [705, 0]
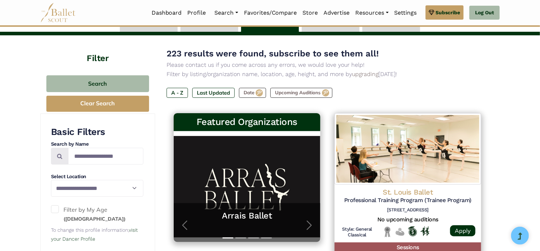
scroll to position [0, 0]
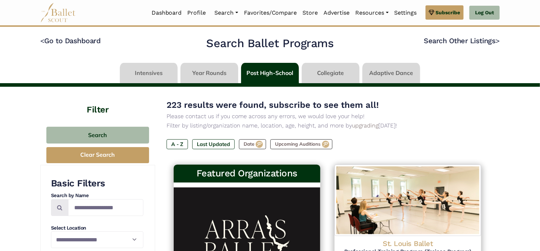
click at [151, 72] on link at bounding box center [149, 73] width 58 height 20
